Goal: Task Accomplishment & Management: Manage account settings

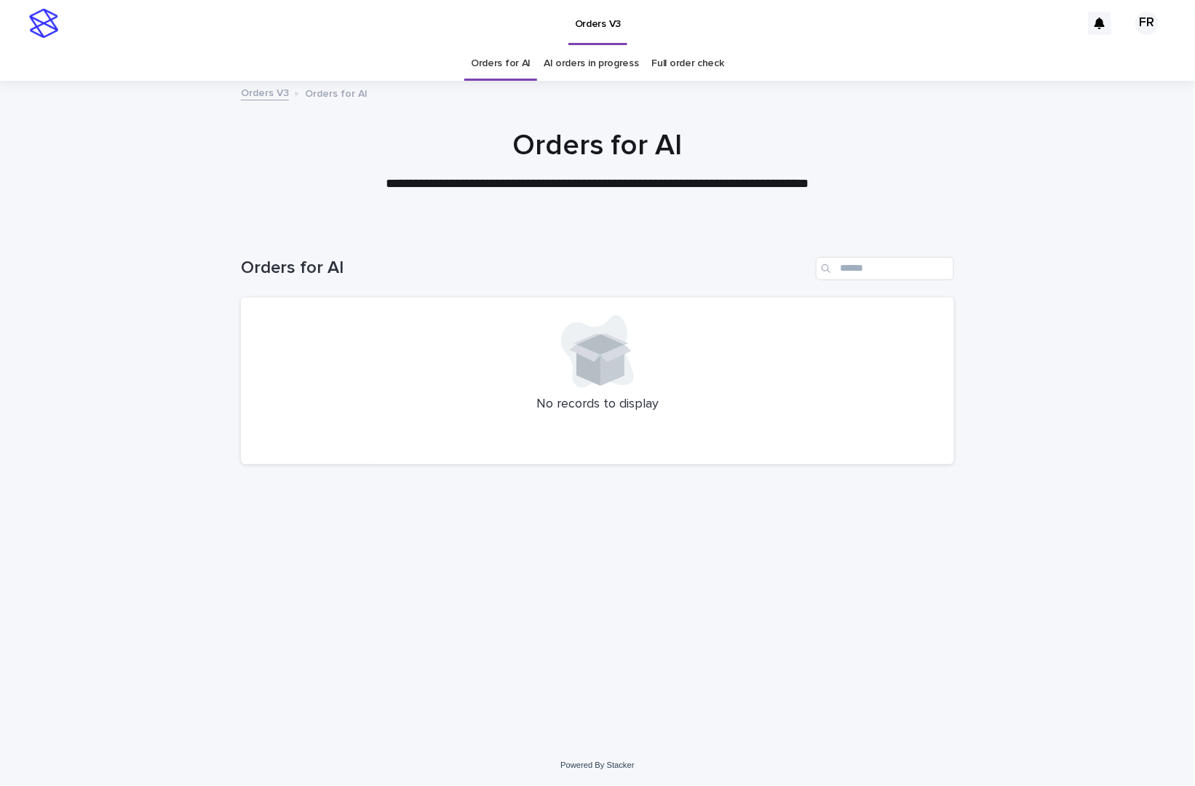
click at [603, 67] on link "AI orders in progress" at bounding box center [591, 64] width 95 height 34
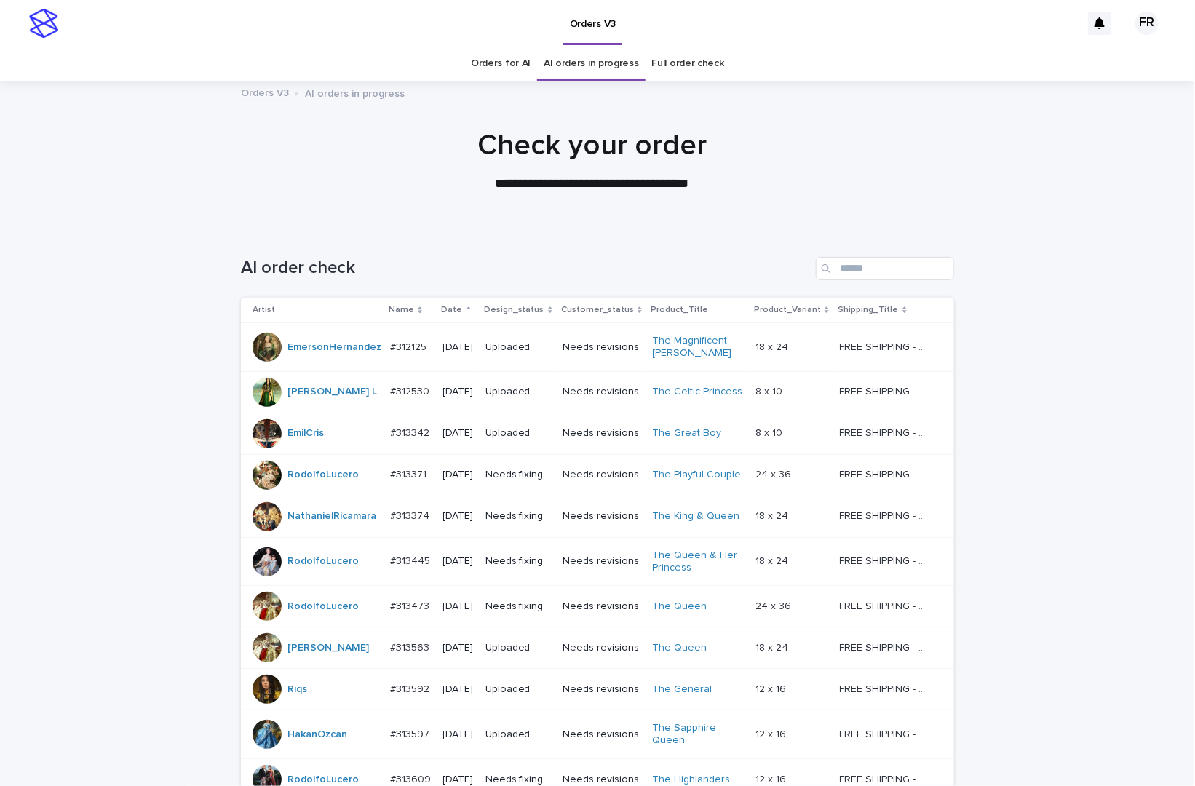
click at [451, 304] on div "Date" at bounding box center [458, 310] width 33 height 16
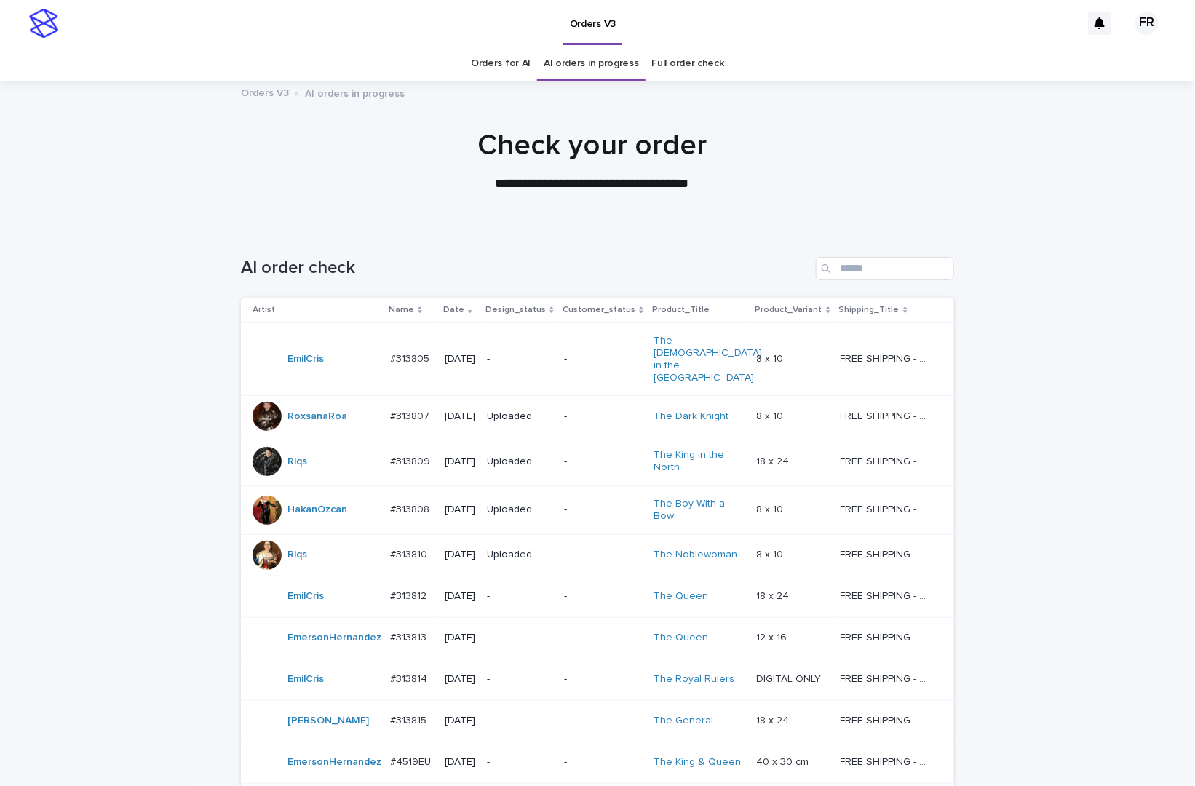
click at [526, 353] on p "-" at bounding box center [520, 359] width 66 height 12
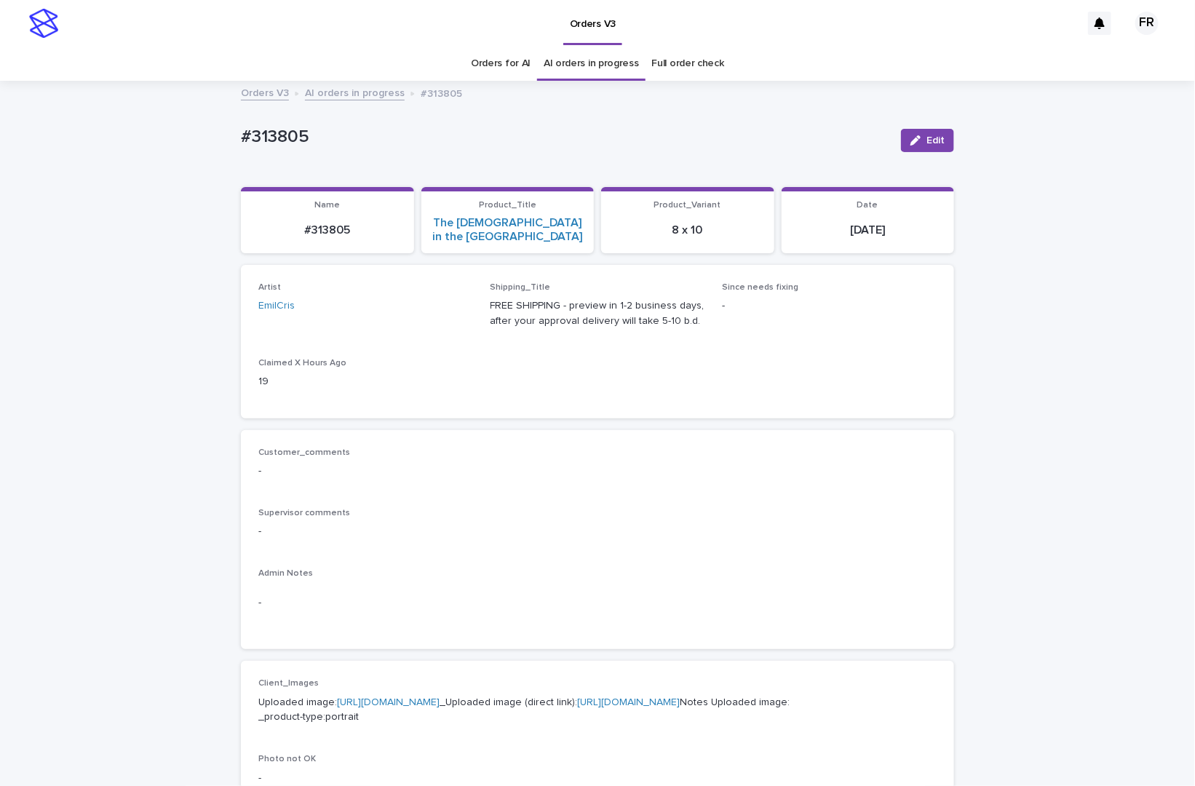
click at [512, 59] on link "Orders for AI" at bounding box center [501, 64] width 60 height 34
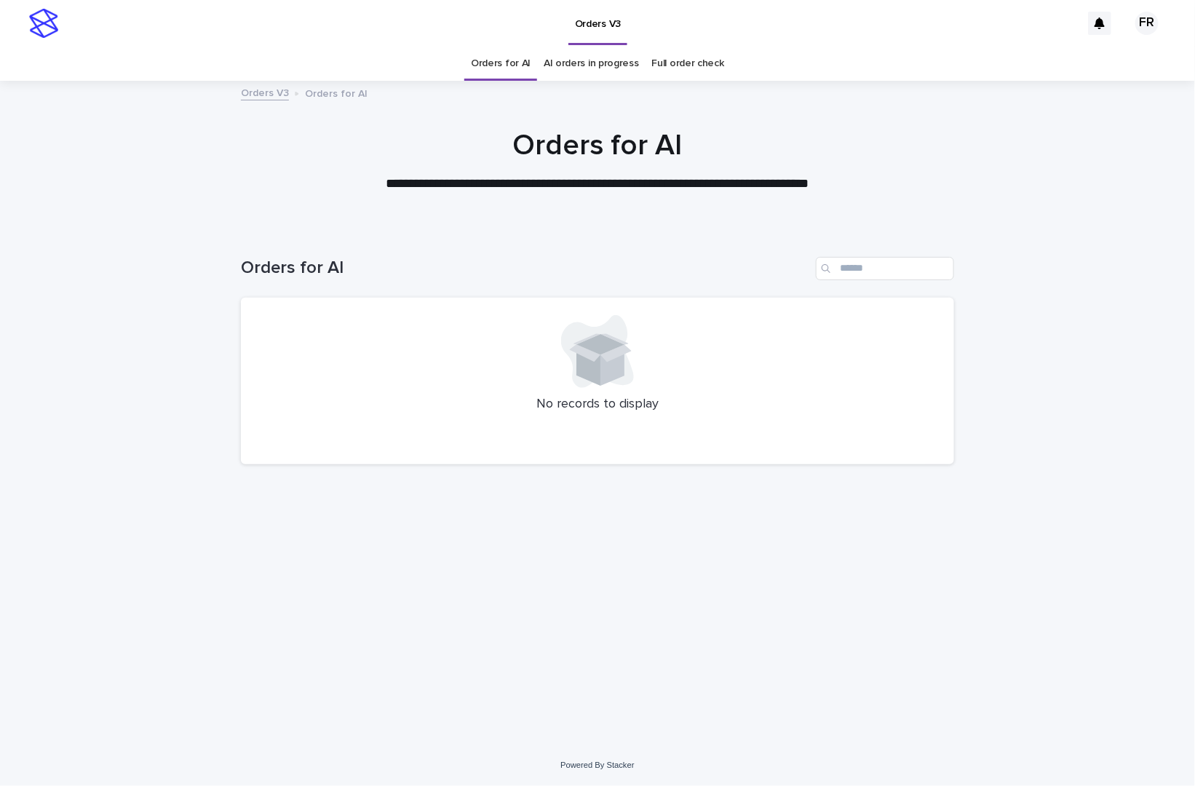
click at [512, 59] on link "Orders for AI" at bounding box center [501, 64] width 60 height 34
click at [108, 288] on div "Loading... Saving… Loading... Saving… Orders for AI No records to display" at bounding box center [597, 486] width 1195 height 517
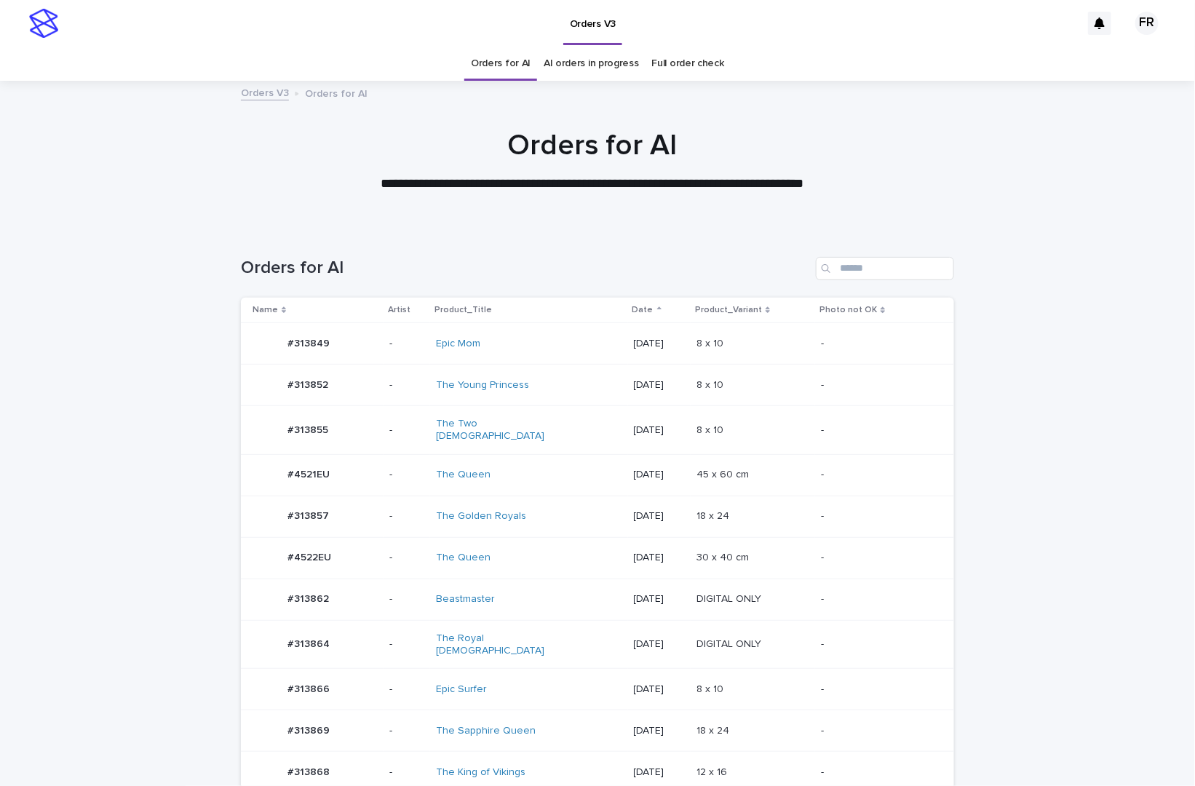
click at [863, 710] on td "-" at bounding box center [884, 730] width 139 height 41
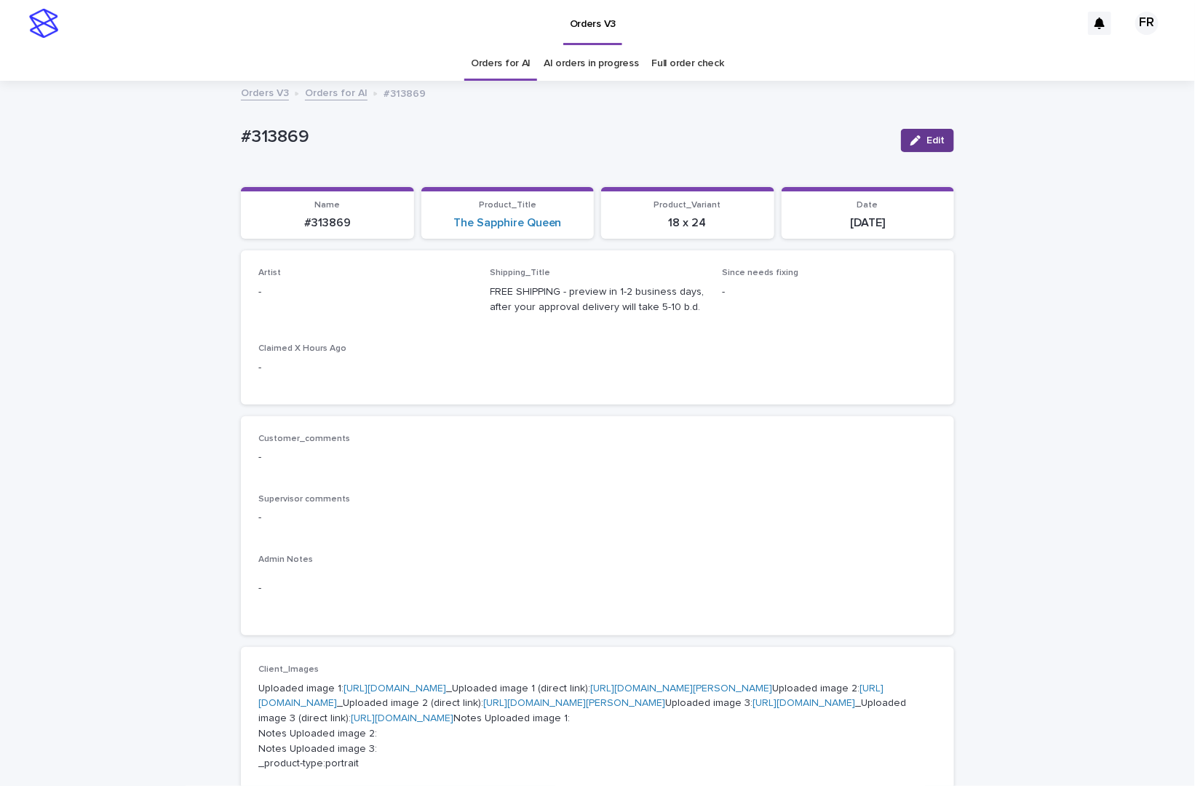
click at [904, 134] on button "Edit" at bounding box center [927, 140] width 53 height 23
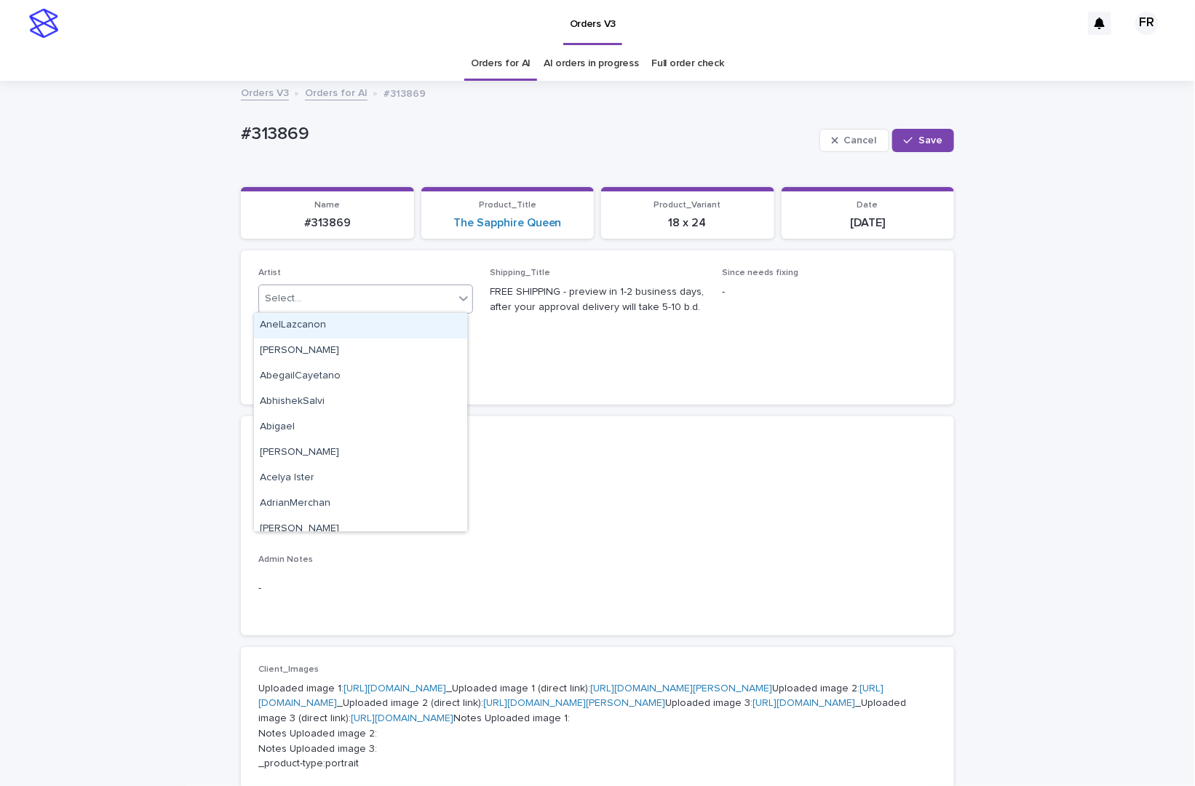
click at [294, 309] on div "Select..." at bounding box center [365, 299] width 215 height 29
type input "*"
click at [411, 293] on div "Select..." at bounding box center [356, 299] width 195 height 24
type input "***"
click at [416, 324] on div "FranciscoRebollo" at bounding box center [360, 325] width 213 height 25
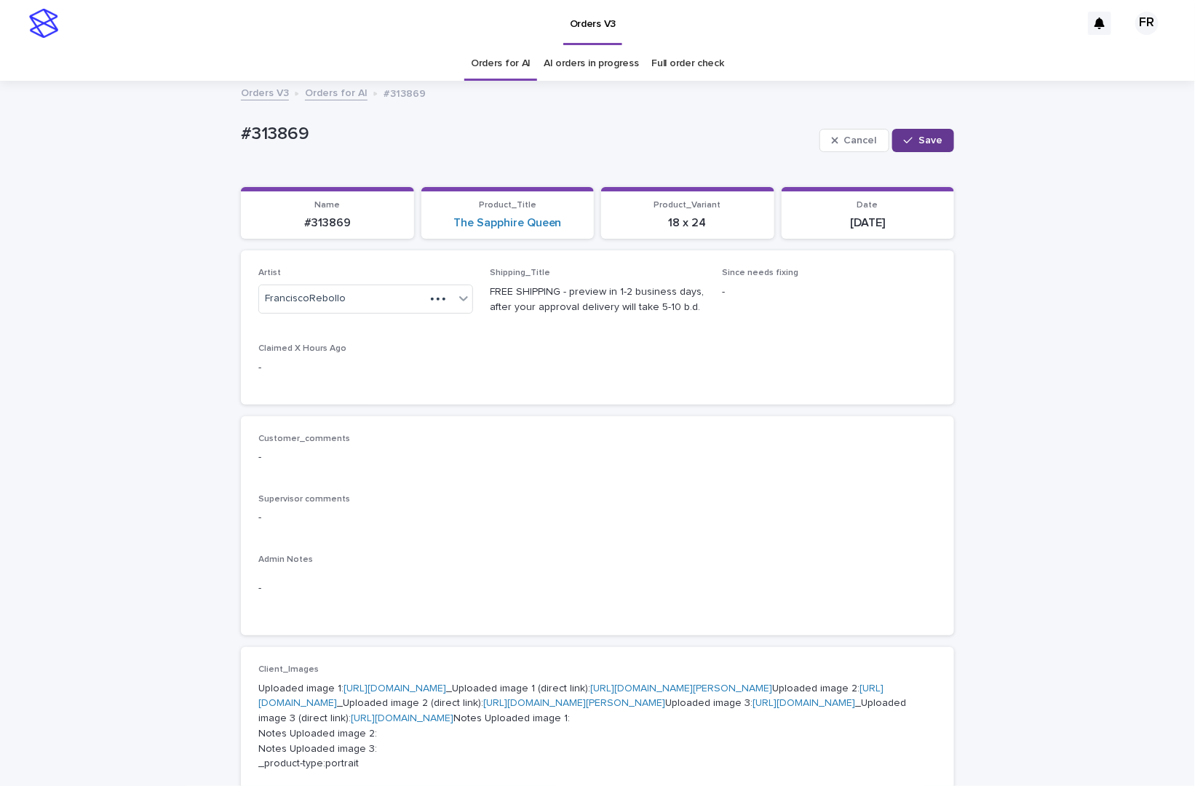
click at [934, 138] on span "Save" at bounding box center [931, 140] width 24 height 10
click at [352, 216] on p "#313869" at bounding box center [328, 223] width 156 height 14
click at [323, 218] on p "#313869" at bounding box center [328, 223] width 156 height 14
copy p "313869"
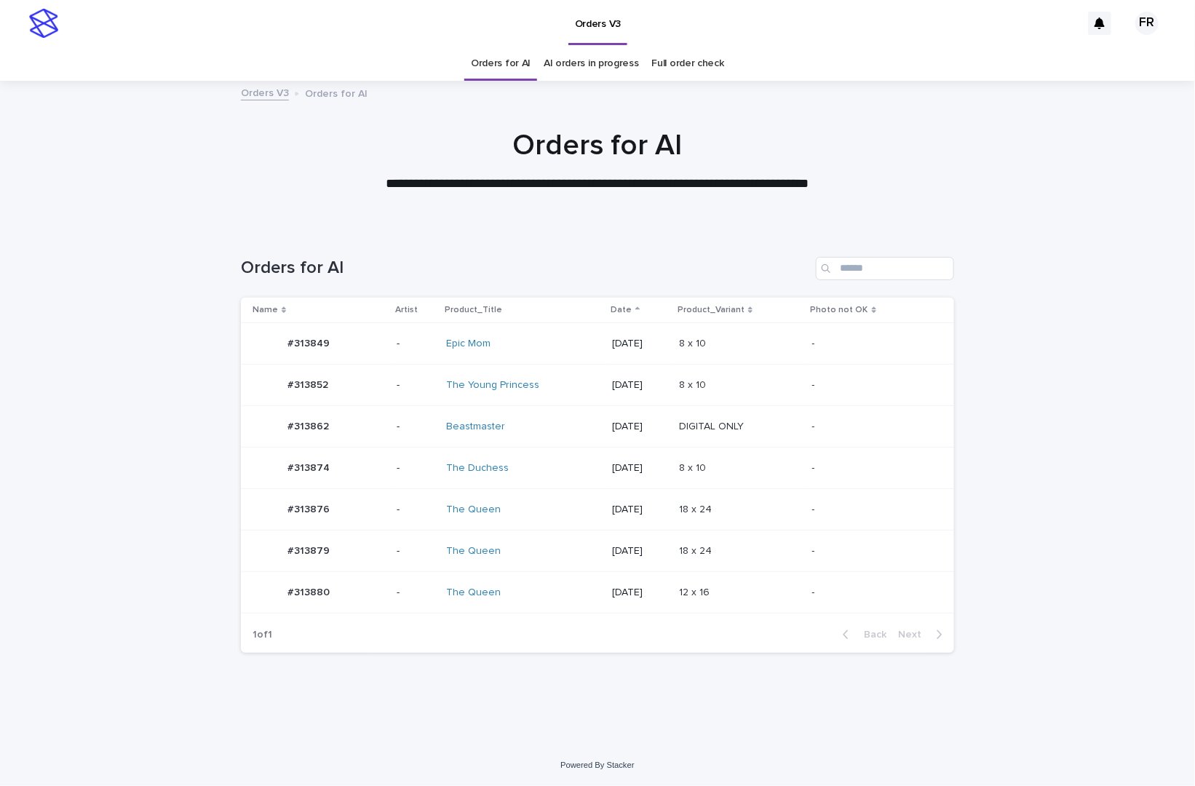
click at [531, 64] on link "Orders for AI" at bounding box center [501, 64] width 60 height 34
click at [748, 483] on td "8 x 10 8 x 10" at bounding box center [739, 468] width 133 height 41
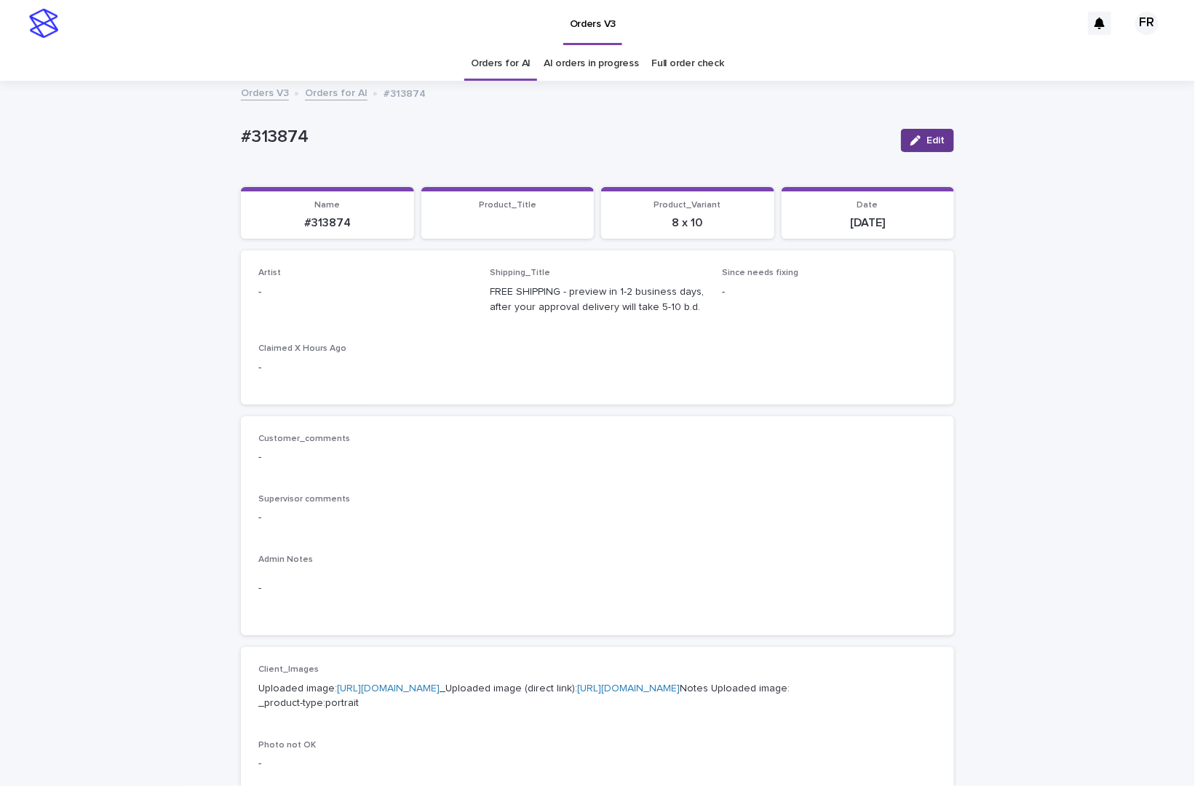
click at [941, 134] on button "Edit" at bounding box center [927, 140] width 53 height 23
click at [344, 270] on p "Artist" at bounding box center [365, 273] width 215 height 10
click at [344, 282] on div "Artist Select..." at bounding box center [365, 296] width 215 height 57
drag, startPoint x: 344, startPoint y: 282, endPoint x: 345, endPoint y: 290, distance: 8.1
click at [345, 290] on div "Select..." at bounding box center [356, 299] width 195 height 24
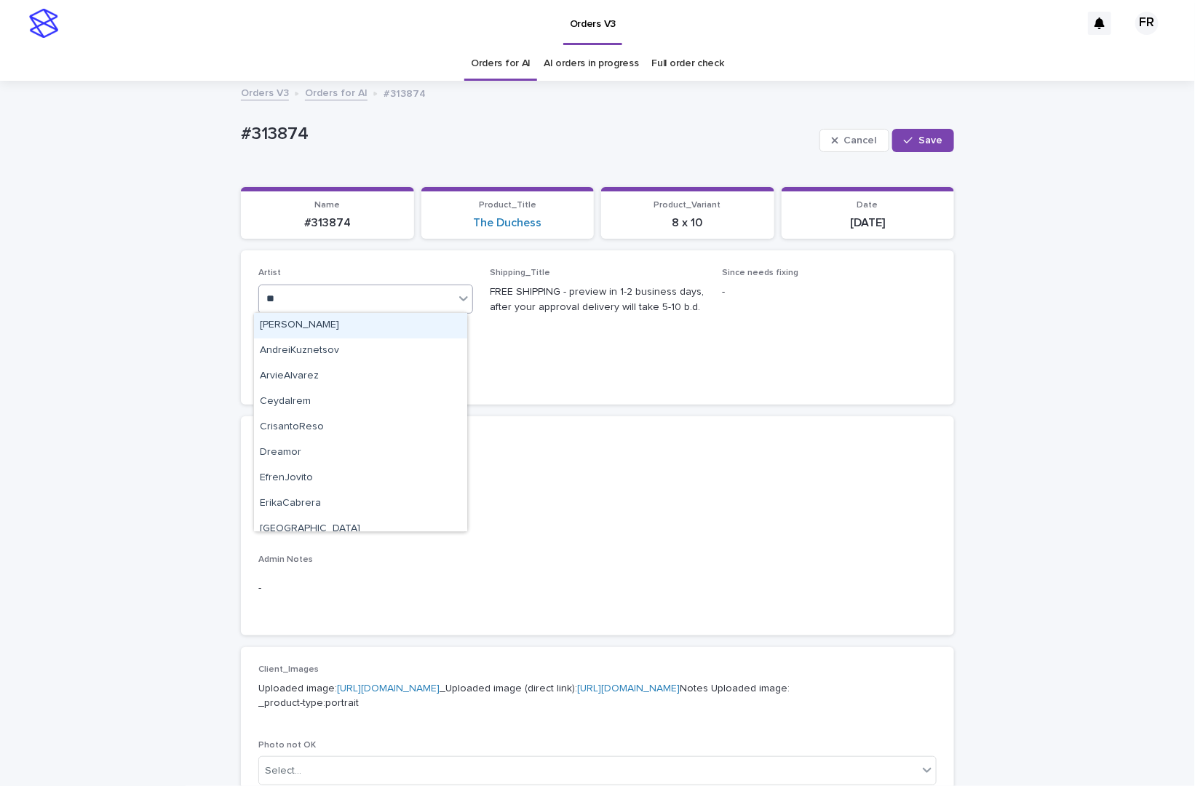
type input "***"
click at [328, 322] on div "FranciscoRebollo" at bounding box center [360, 325] width 213 height 25
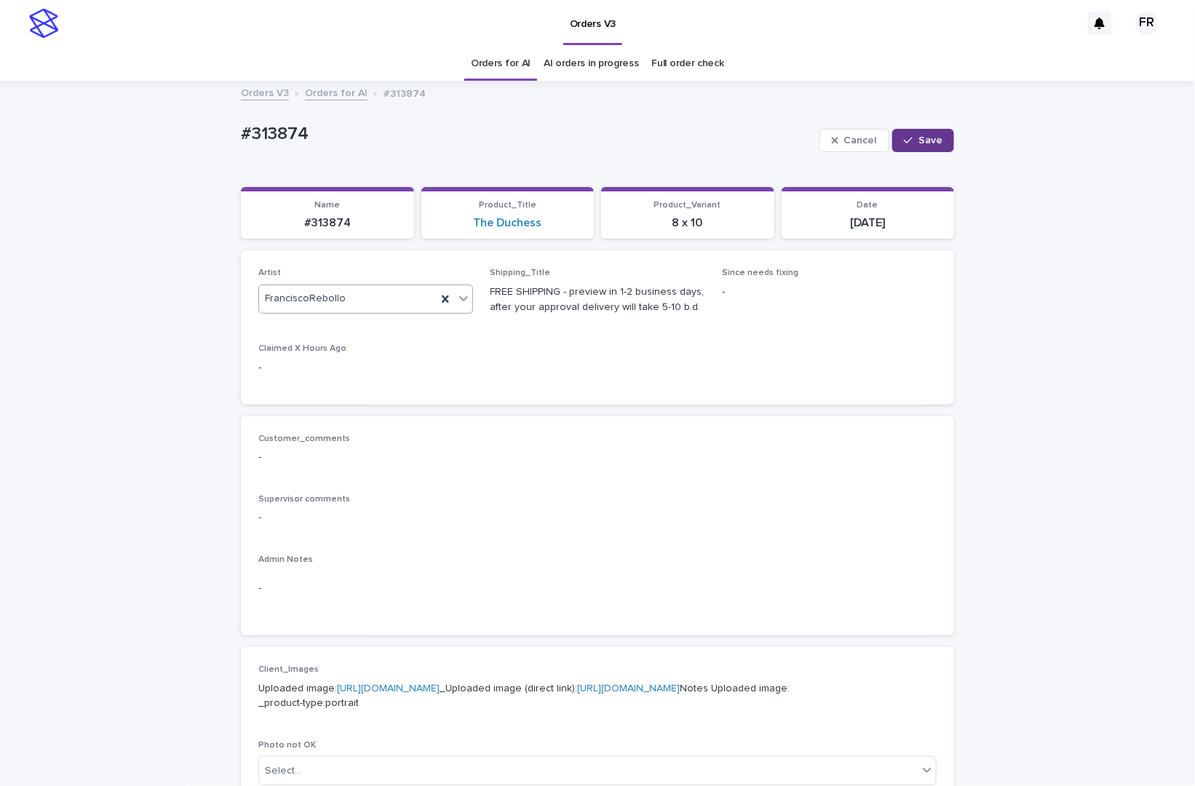
click at [917, 129] on button "Save" at bounding box center [923, 140] width 62 height 23
click at [324, 225] on p "#313874" at bounding box center [328, 223] width 156 height 14
click at [324, 224] on p "#313874" at bounding box center [328, 223] width 156 height 14
copy p "313874"
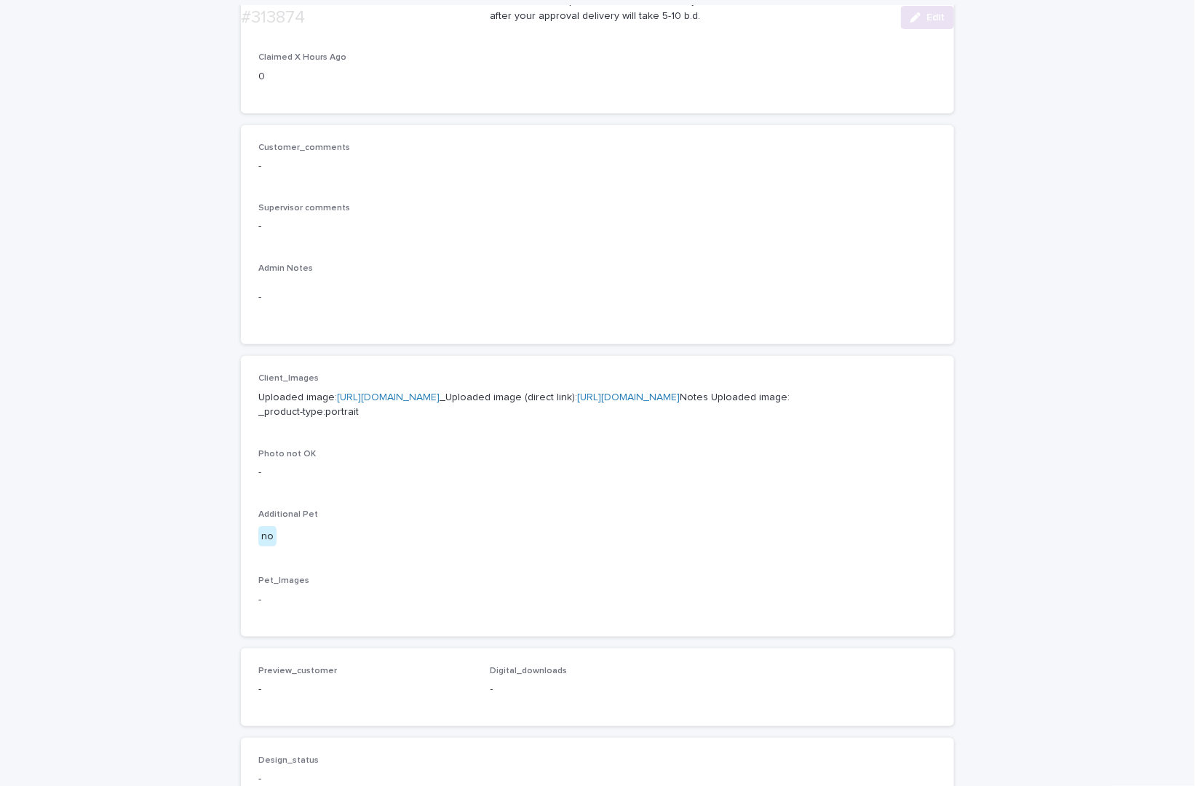
scroll to position [510, 0]
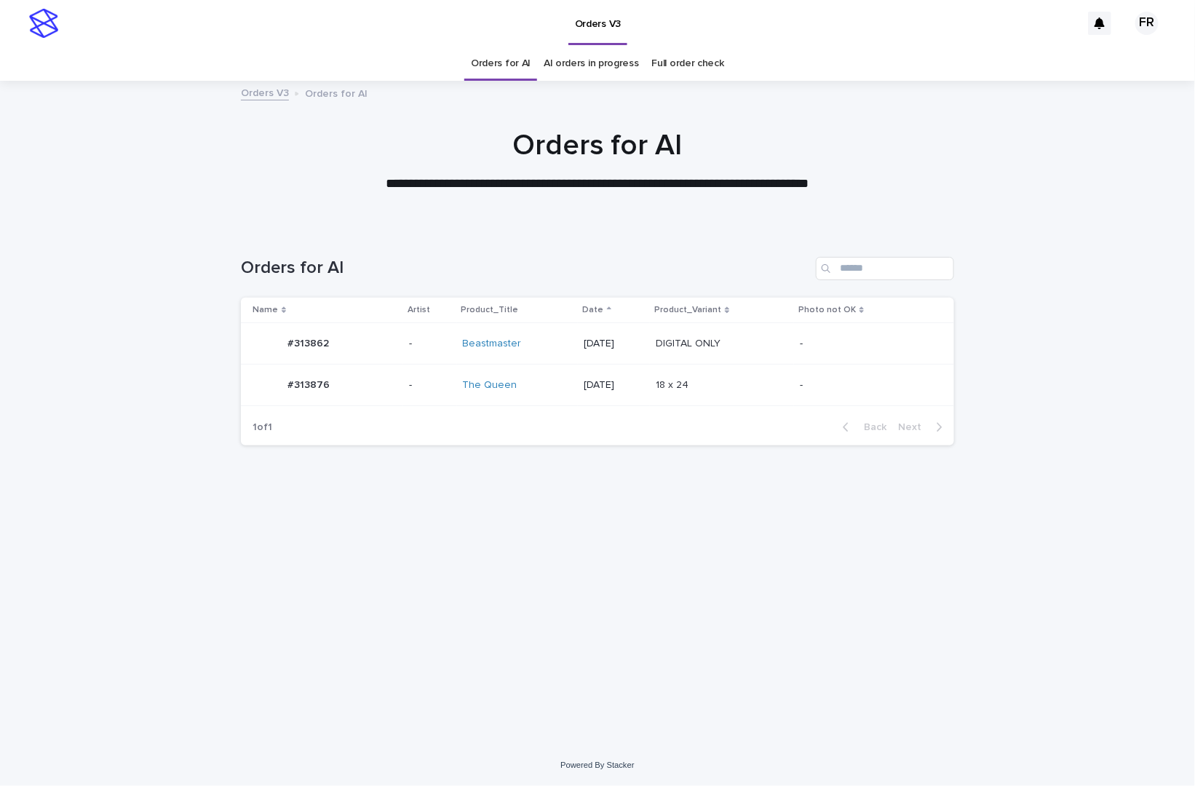
click at [513, 55] on link "Orders for AI" at bounding box center [501, 64] width 60 height 34
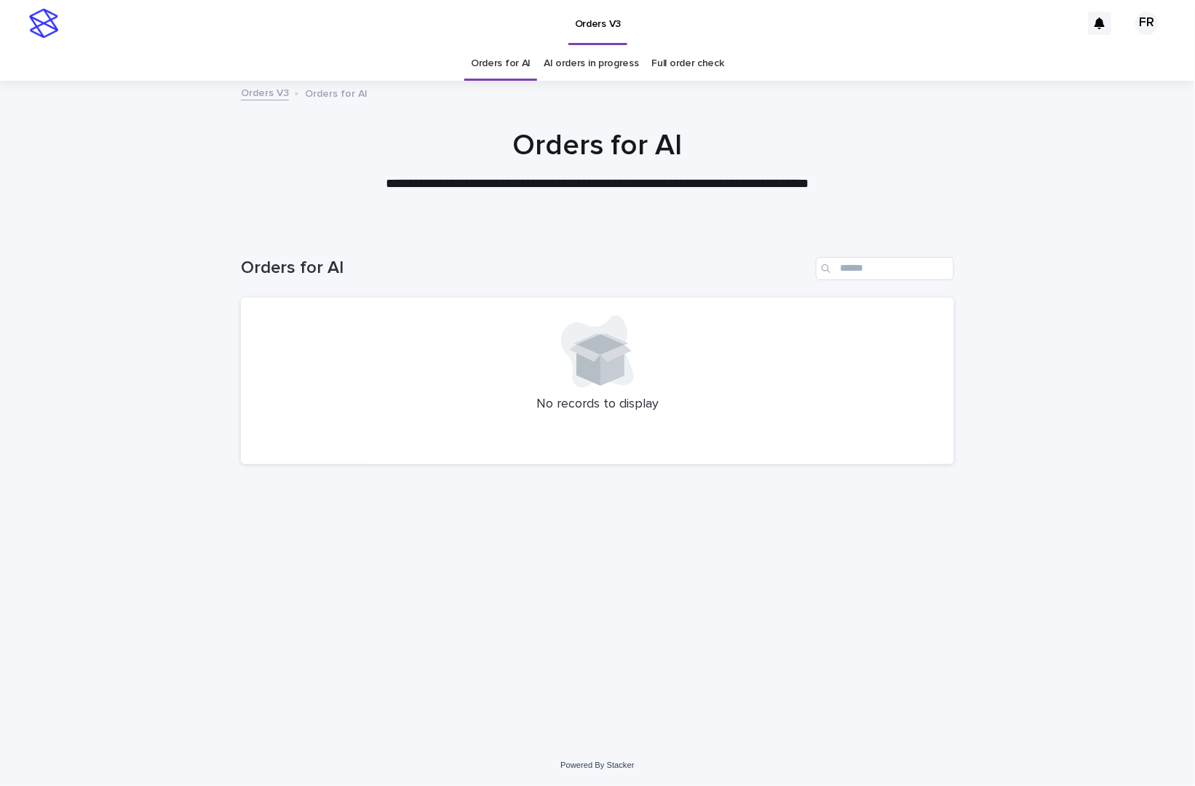
click at [503, 67] on link "Orders for AI" at bounding box center [501, 64] width 60 height 34
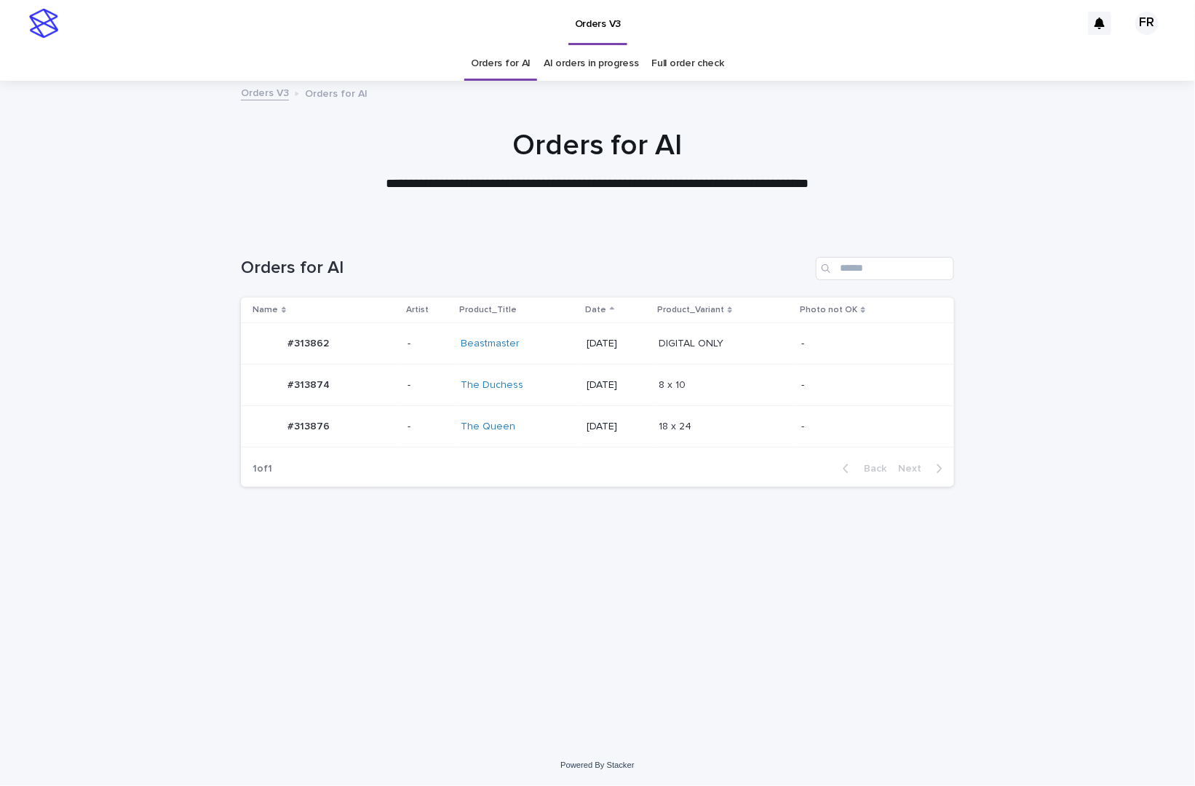
click at [503, 69] on link "Orders for AI" at bounding box center [501, 64] width 60 height 34
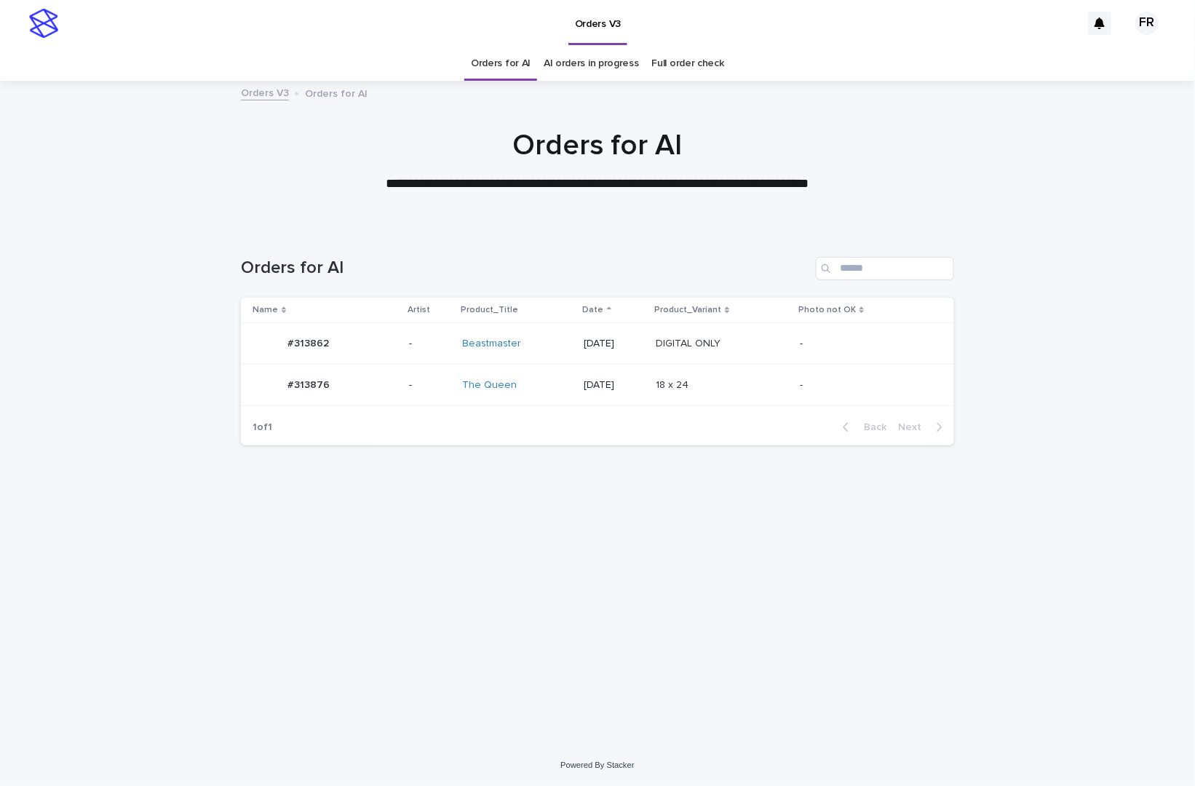
click at [792, 365] on td "18 x 24 18 x 24" at bounding box center [722, 385] width 144 height 41
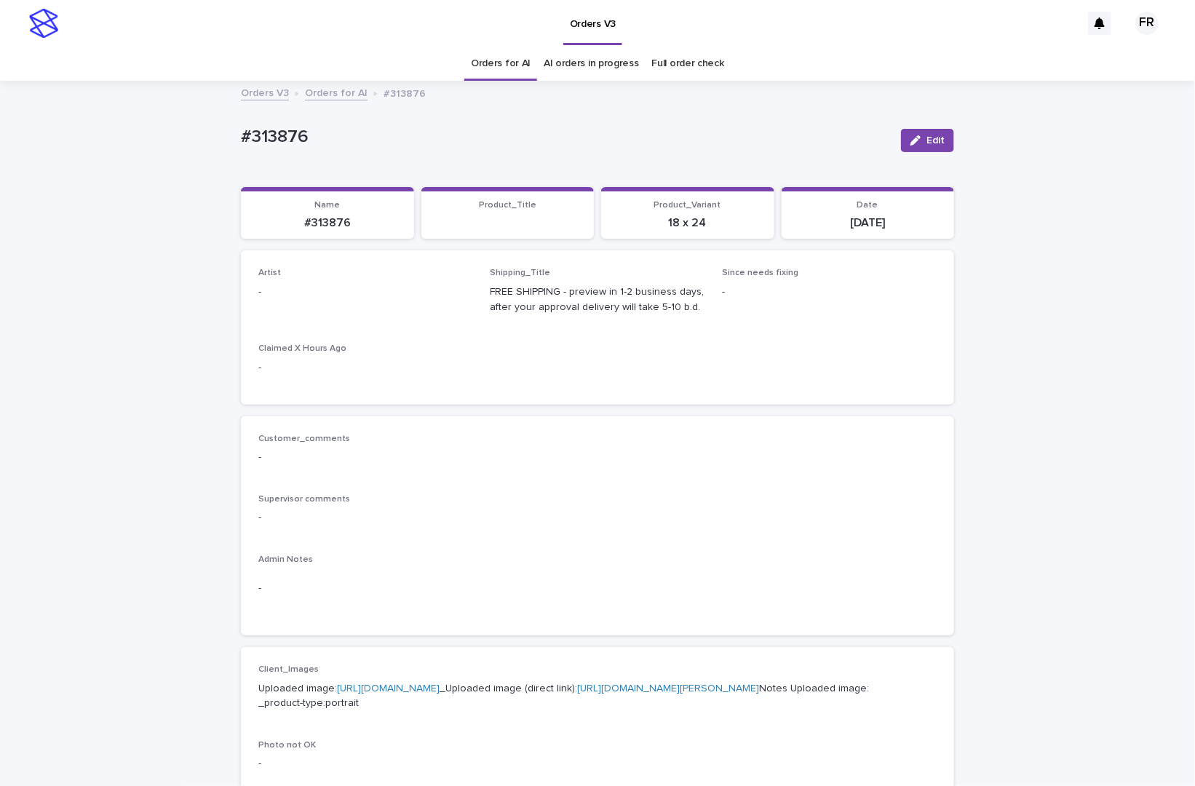
click at [924, 144] on button "Edit" at bounding box center [927, 140] width 53 height 23
click at [314, 297] on div "Select..." at bounding box center [342, 299] width 166 height 24
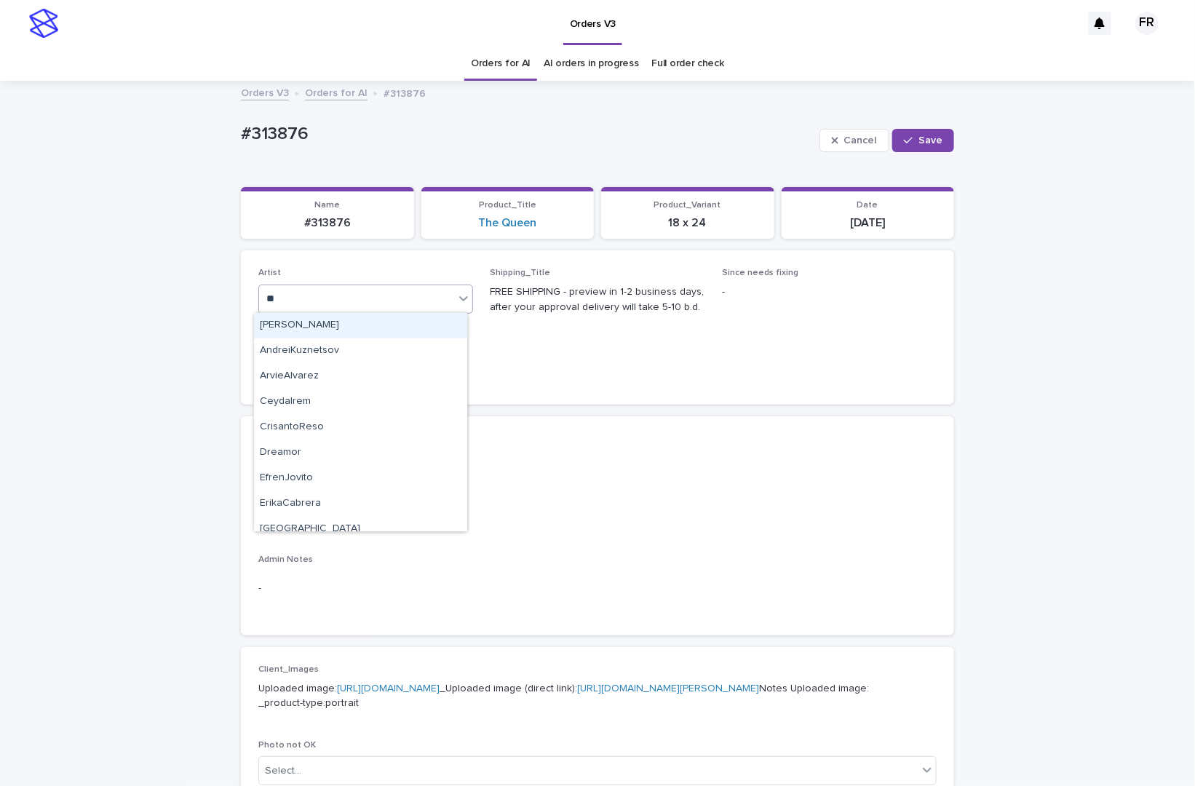
type input "***"
click at [306, 316] on div "FranciscoRebollo" at bounding box center [360, 325] width 213 height 25
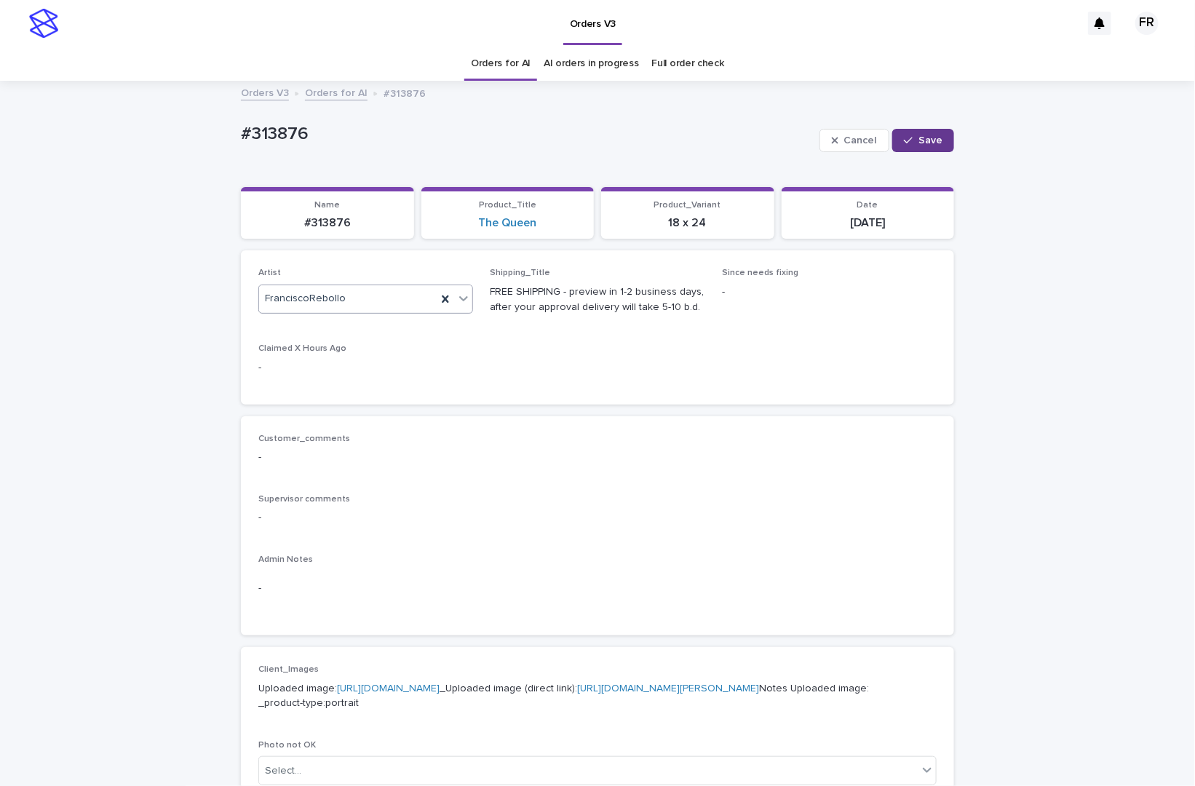
click at [928, 134] on button "Save" at bounding box center [923, 140] width 62 height 23
click at [335, 226] on p "#313876" at bounding box center [328, 223] width 156 height 14
copy p "313876"
click at [917, 143] on div "button" at bounding box center [919, 140] width 16 height 10
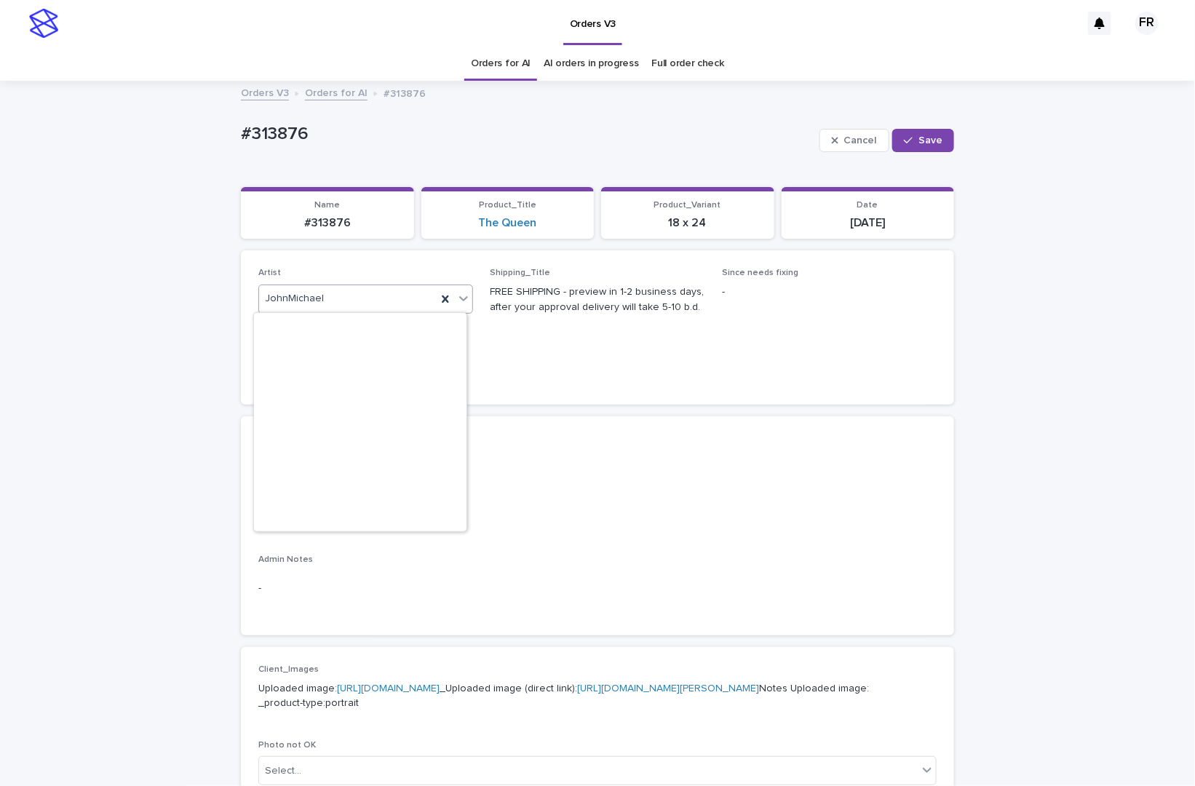
click at [357, 295] on div "JohnMichael" at bounding box center [348, 299] width 178 height 24
type input "***"
click at [903, 134] on button "Save" at bounding box center [923, 140] width 62 height 23
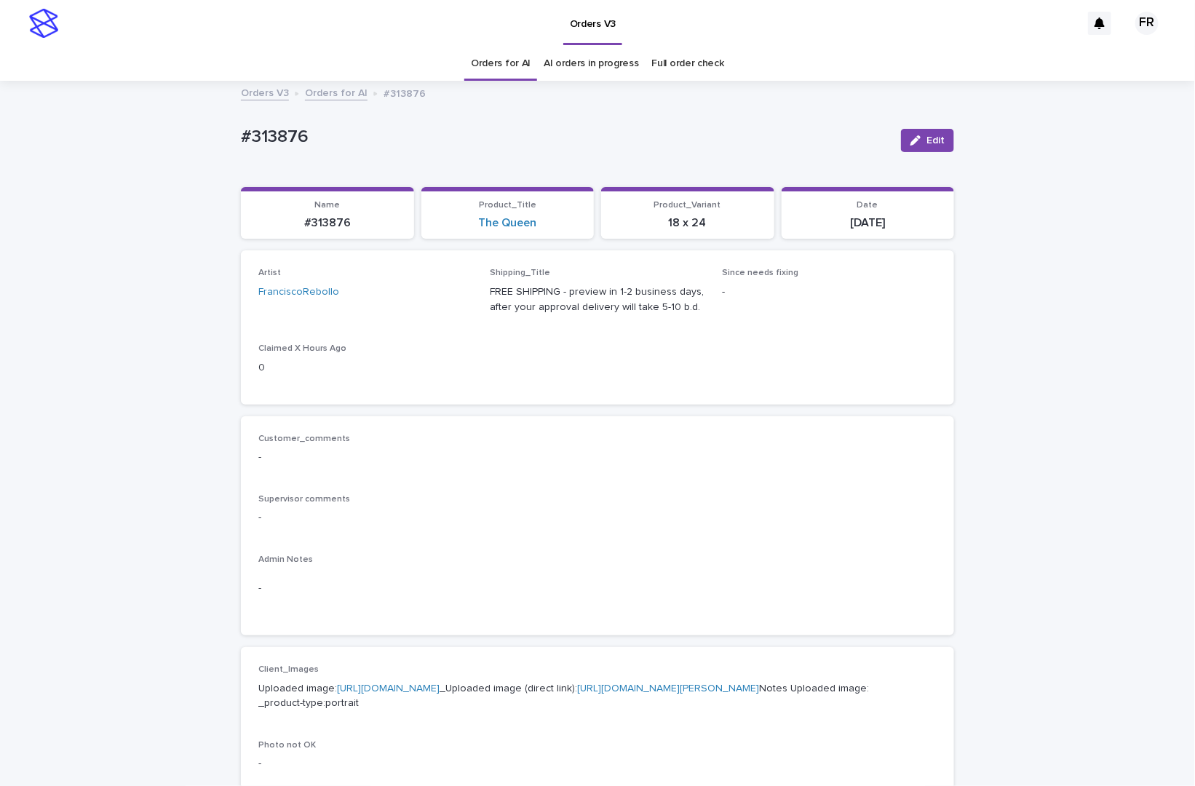
scroll to position [582, 0]
